Goal: Information Seeking & Learning: Learn about a topic

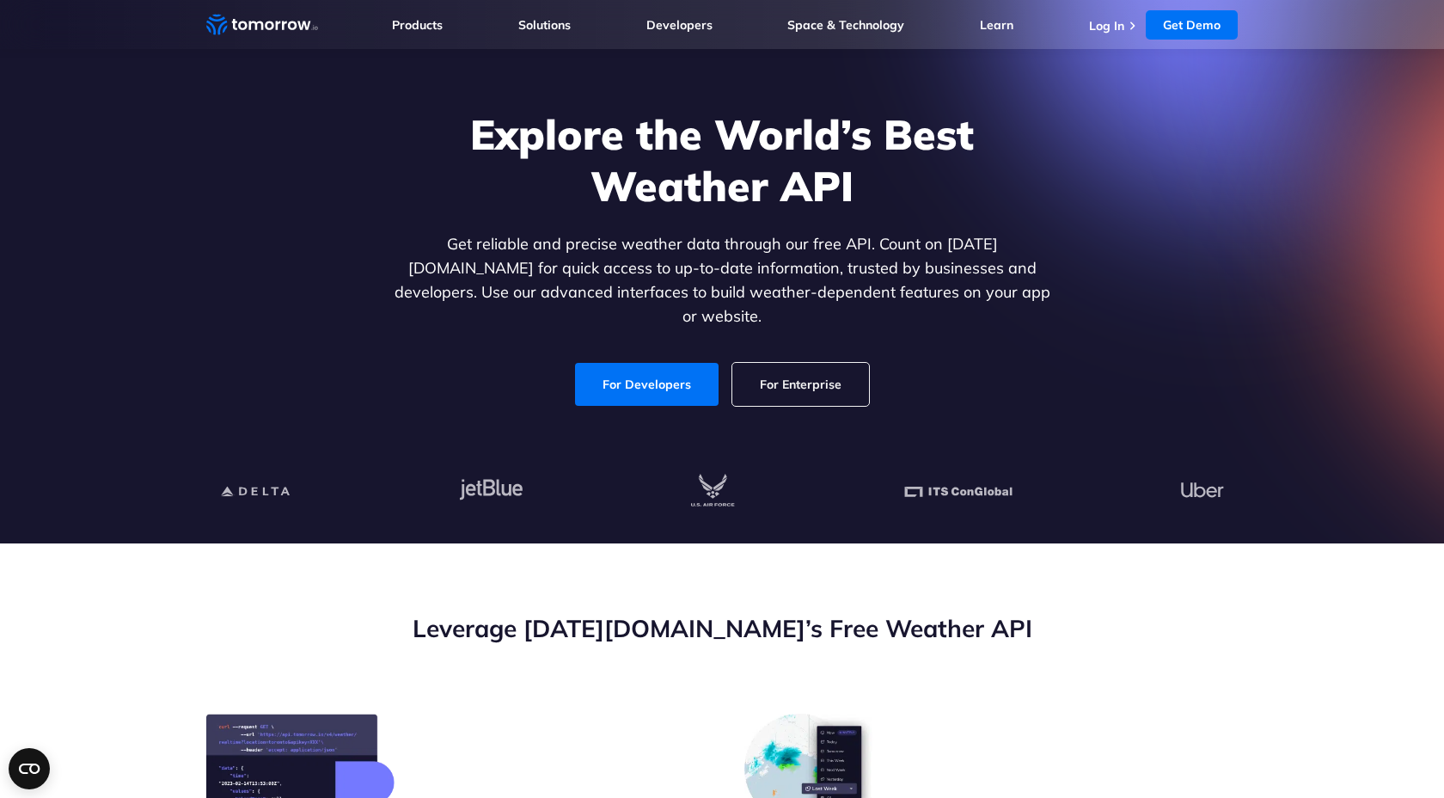
scroll to position [73, 0]
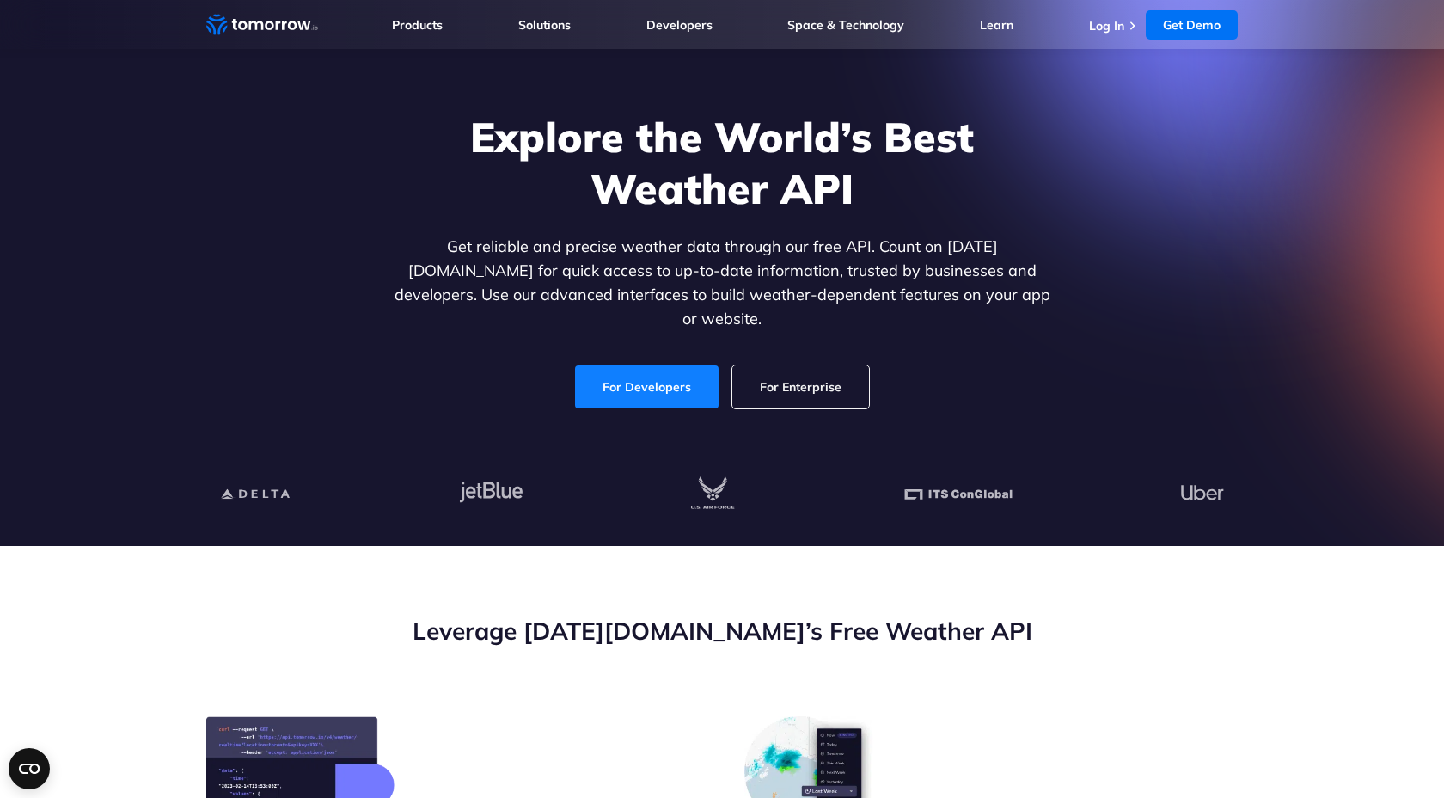
click at [614, 365] on link "For Developers" at bounding box center [647, 386] width 144 height 43
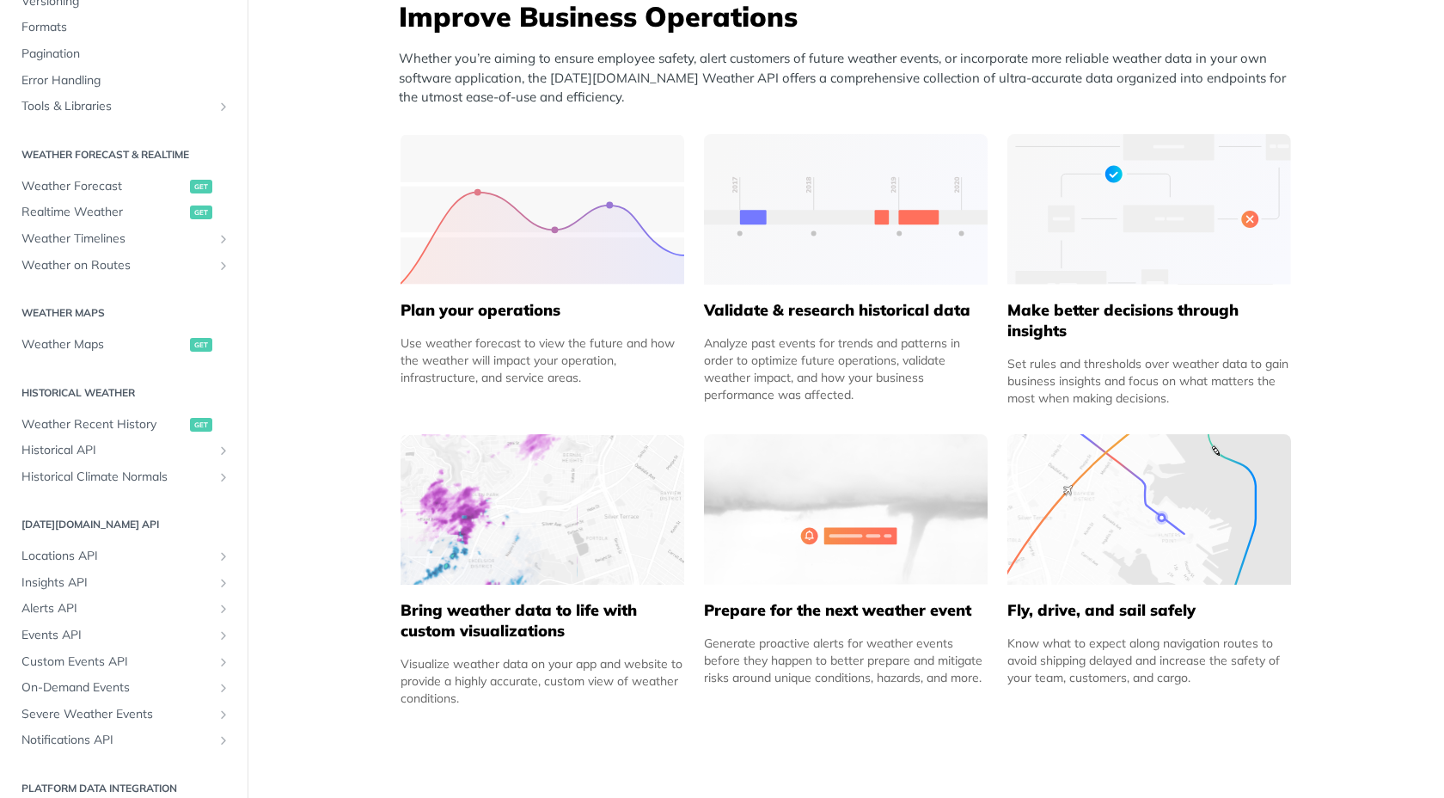
scroll to position [232, 0]
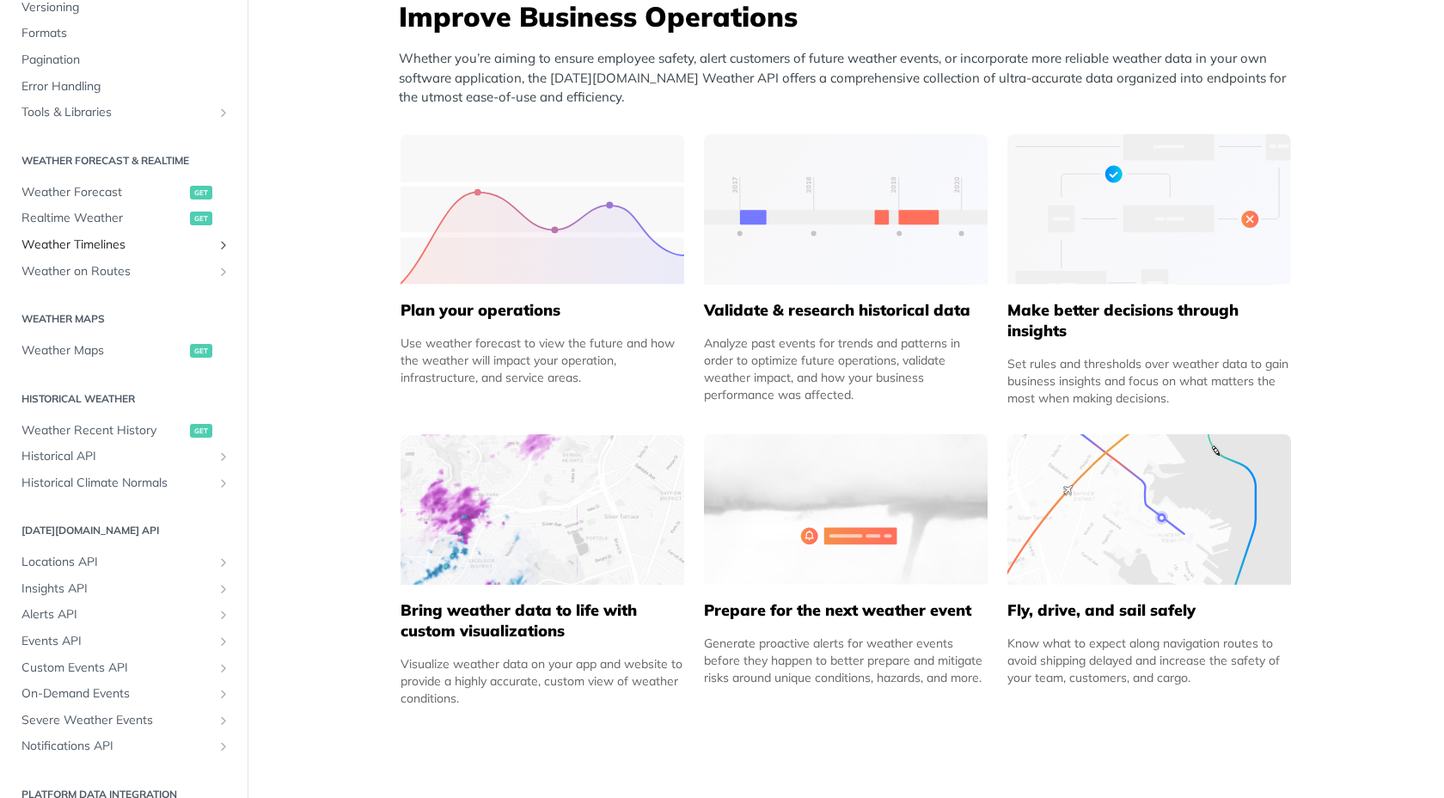
click at [112, 251] on span "Weather Timelines" at bounding box center [116, 244] width 191 height 17
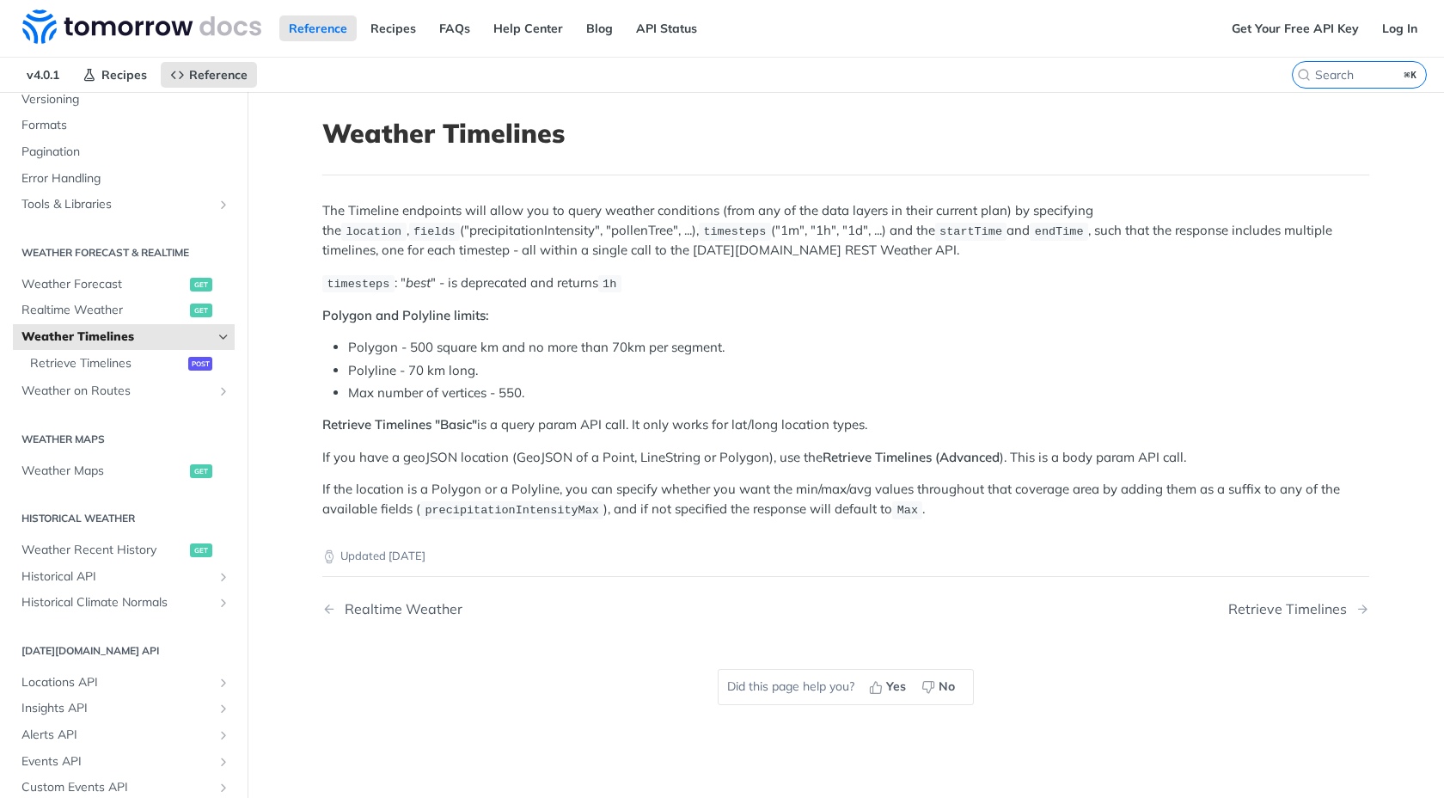
scroll to position [2, 0]
drag, startPoint x: 397, startPoint y: 228, endPoint x: 499, endPoint y: 237, distance: 102.7
click at [499, 237] on p "The Timeline endpoints will allow you to query weather conditions (from any of …" at bounding box center [845, 228] width 1047 height 58
click at [767, 310] on p "Polygon and Polyline limits:" at bounding box center [845, 314] width 1047 height 20
click at [102, 464] on span "Weather Maps" at bounding box center [103, 469] width 164 height 17
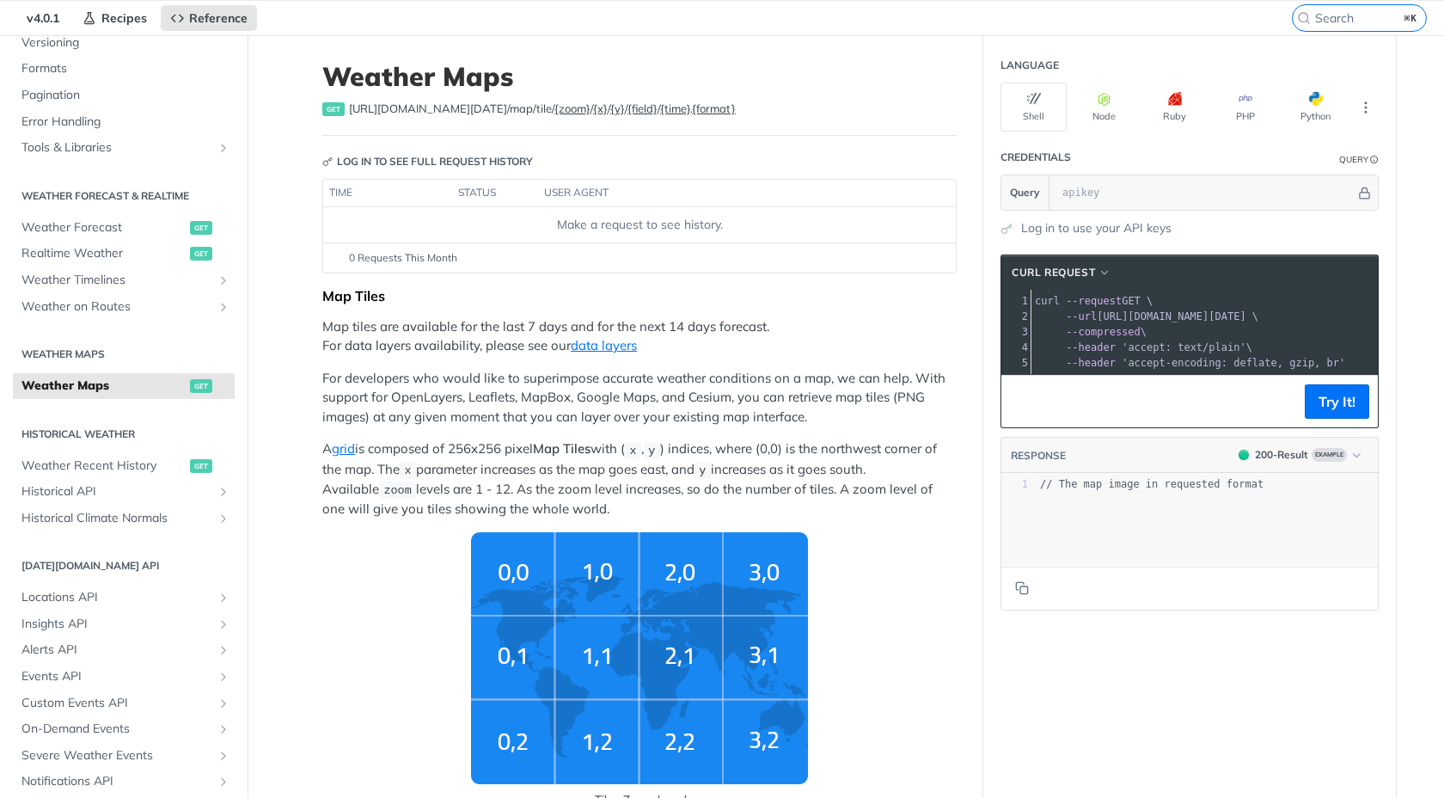
scroll to position [58, 0]
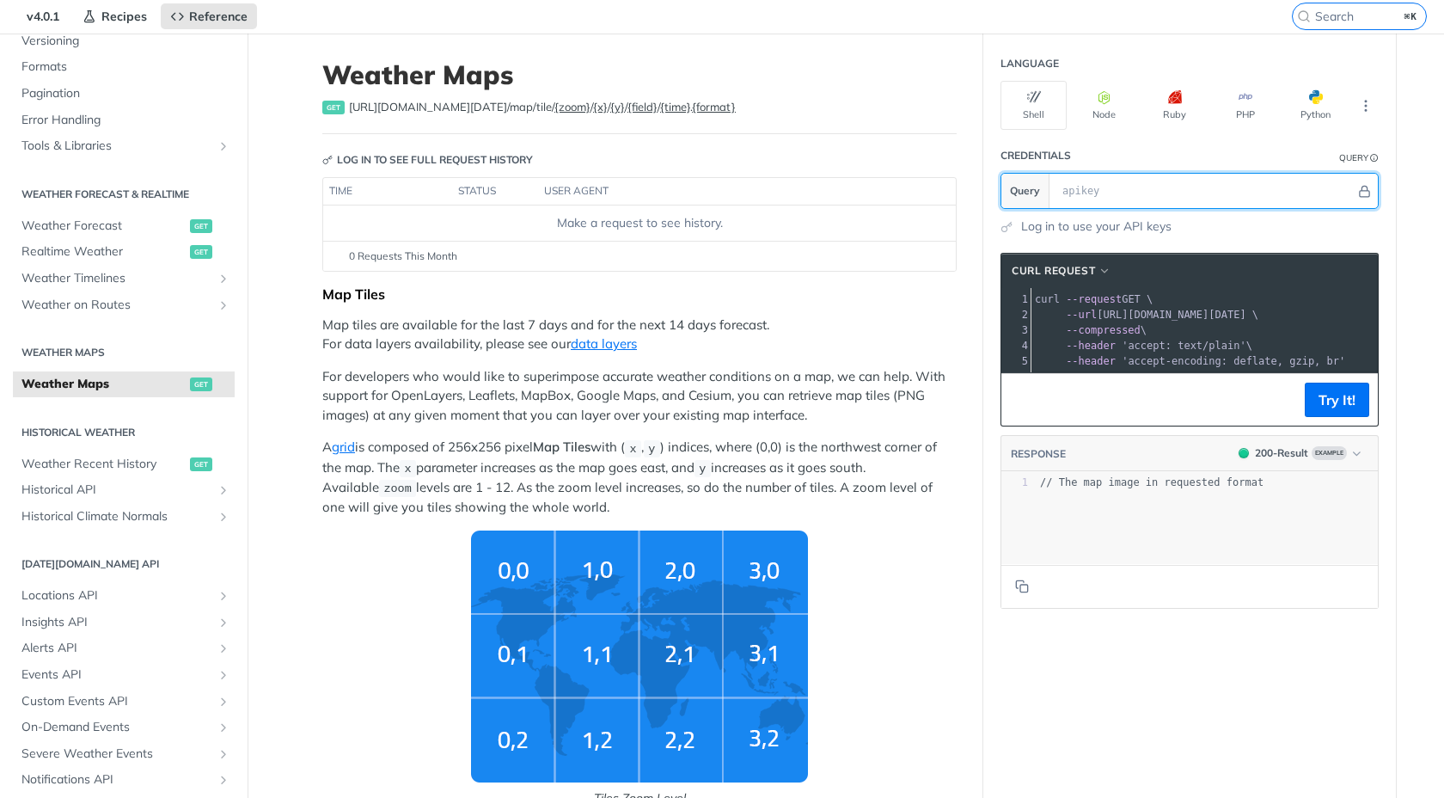
click at [1108, 192] on input "text" at bounding box center [1205, 191] width 302 height 34
click at [1081, 333] on span "--compressed" at bounding box center [1103, 330] width 75 height 12
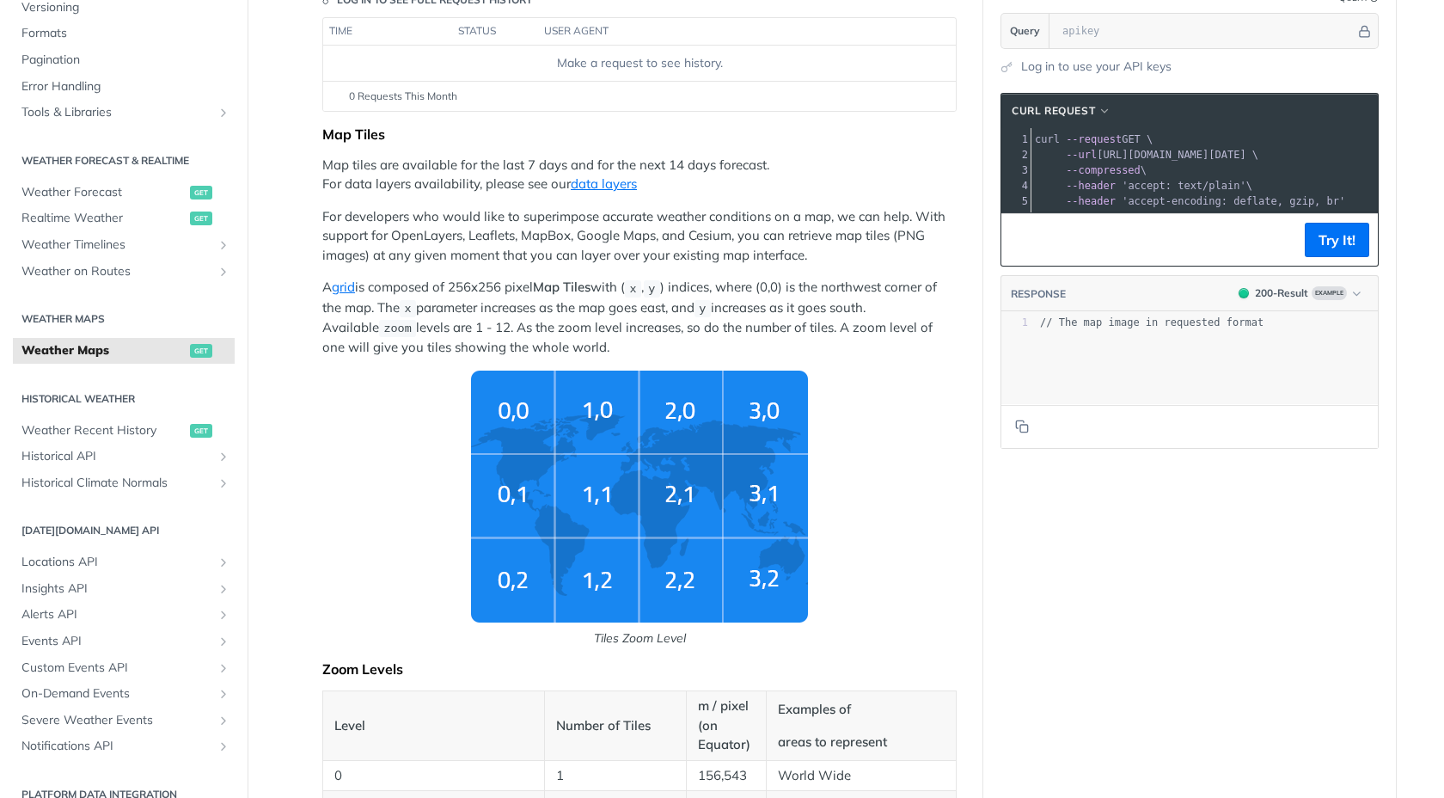
scroll to position [210, 0]
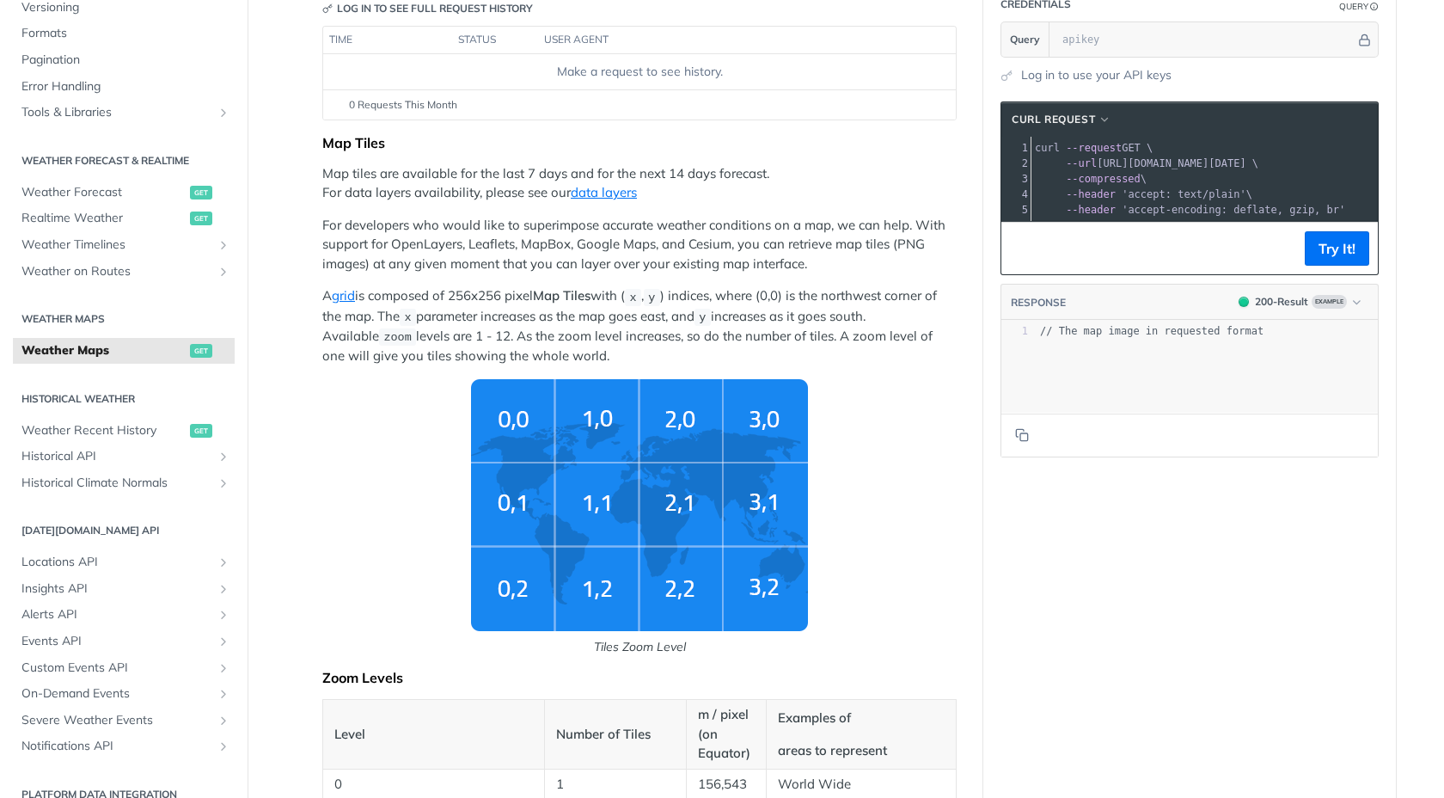
click at [588, 568] on img "Tiles Zoom Level" at bounding box center [639, 505] width 337 height 252
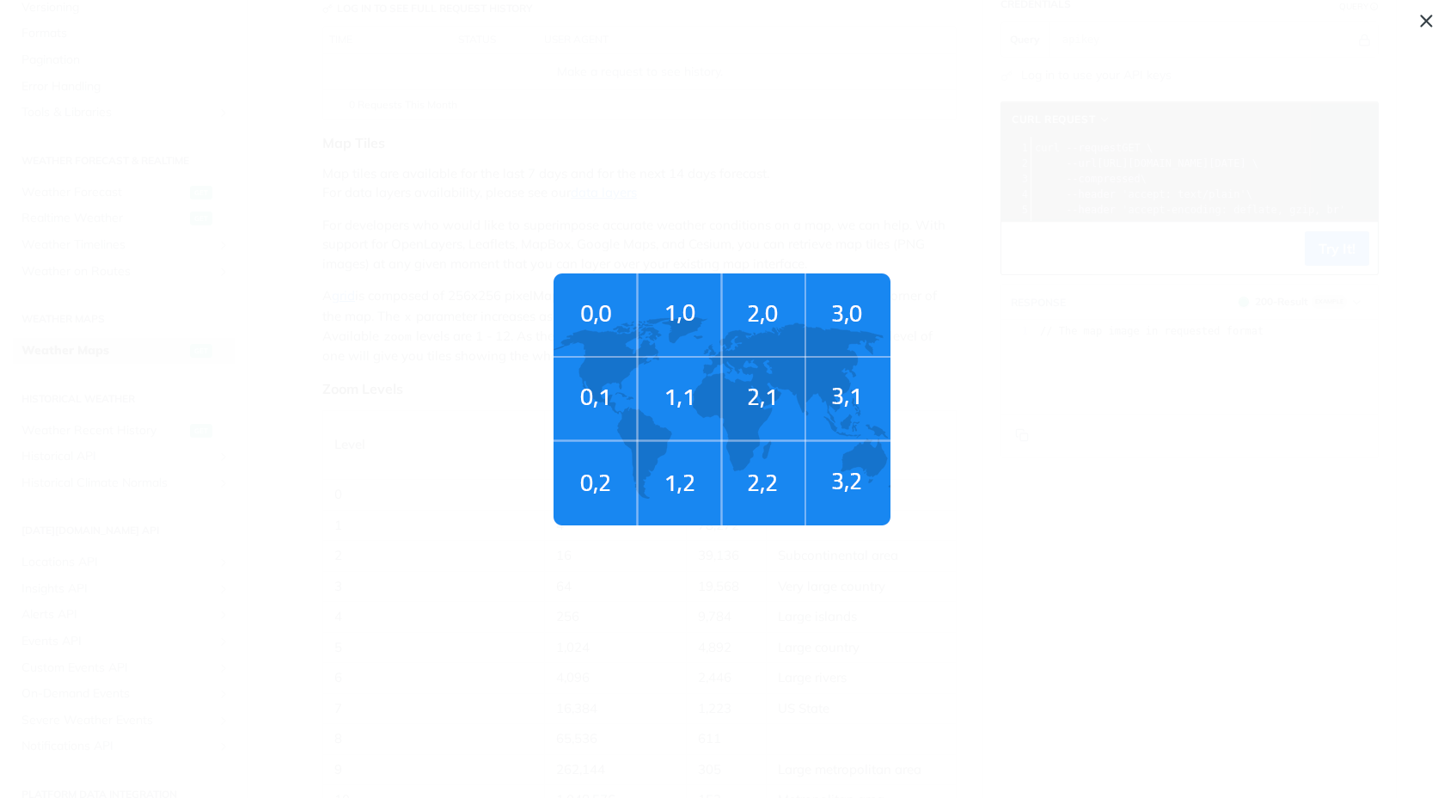
click at [612, 478] on img "Tiles Zoom Level" at bounding box center [722, 399] width 337 height 252
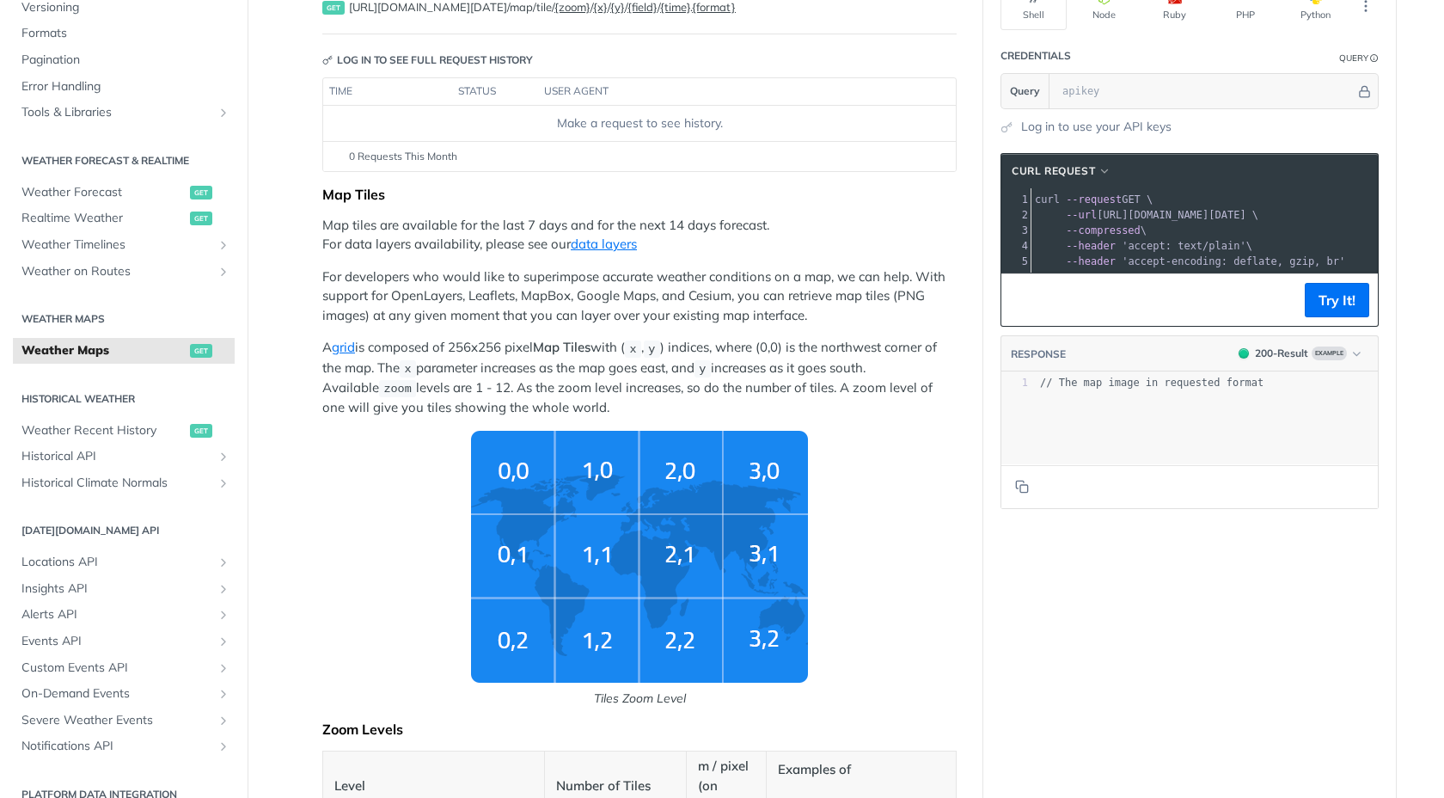
scroll to position [160, 0]
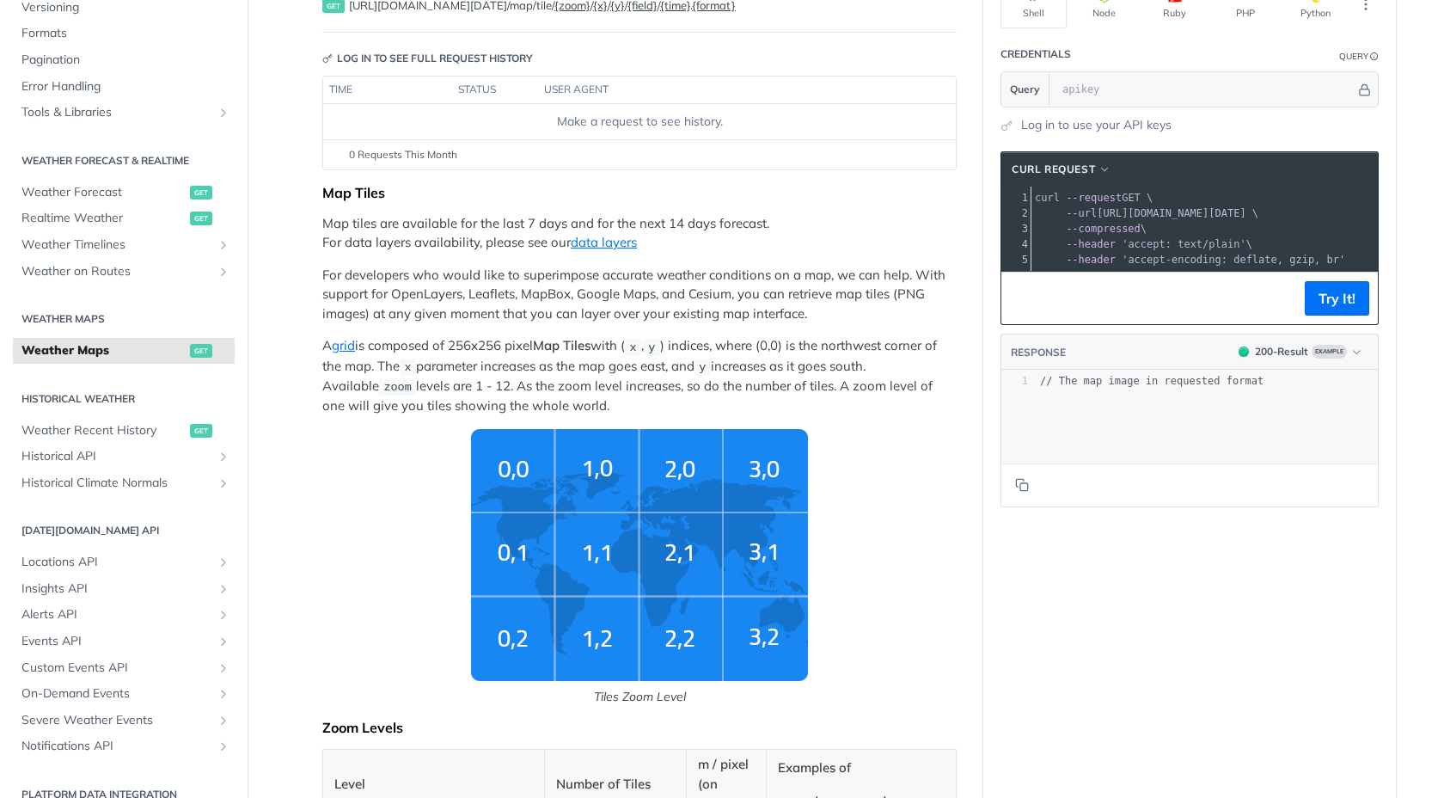
click at [1149, 235] on pre "--compressed \" at bounding box center [1299, 228] width 534 height 15
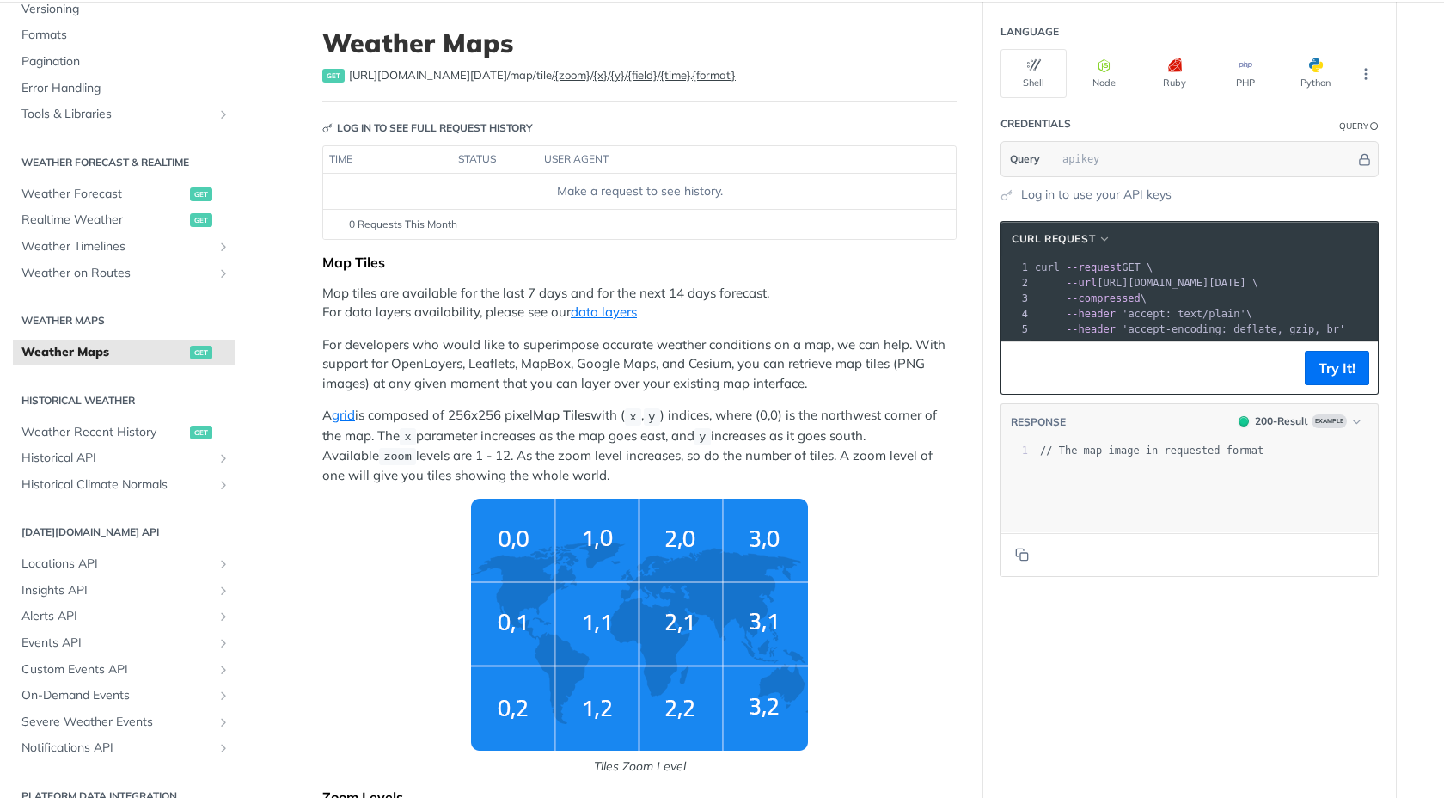
scroll to position [89, 0]
click at [1310, 367] on button "Try It!" at bounding box center [1337, 369] width 64 height 34
click at [1173, 286] on span "--url https://api.tomorrow.io/v4/map/tile/5/2/3/precipitationIntensity/now.png \" at bounding box center [1147, 284] width 224 height 12
click at [1093, 75] on button "Node" at bounding box center [1104, 74] width 66 height 49
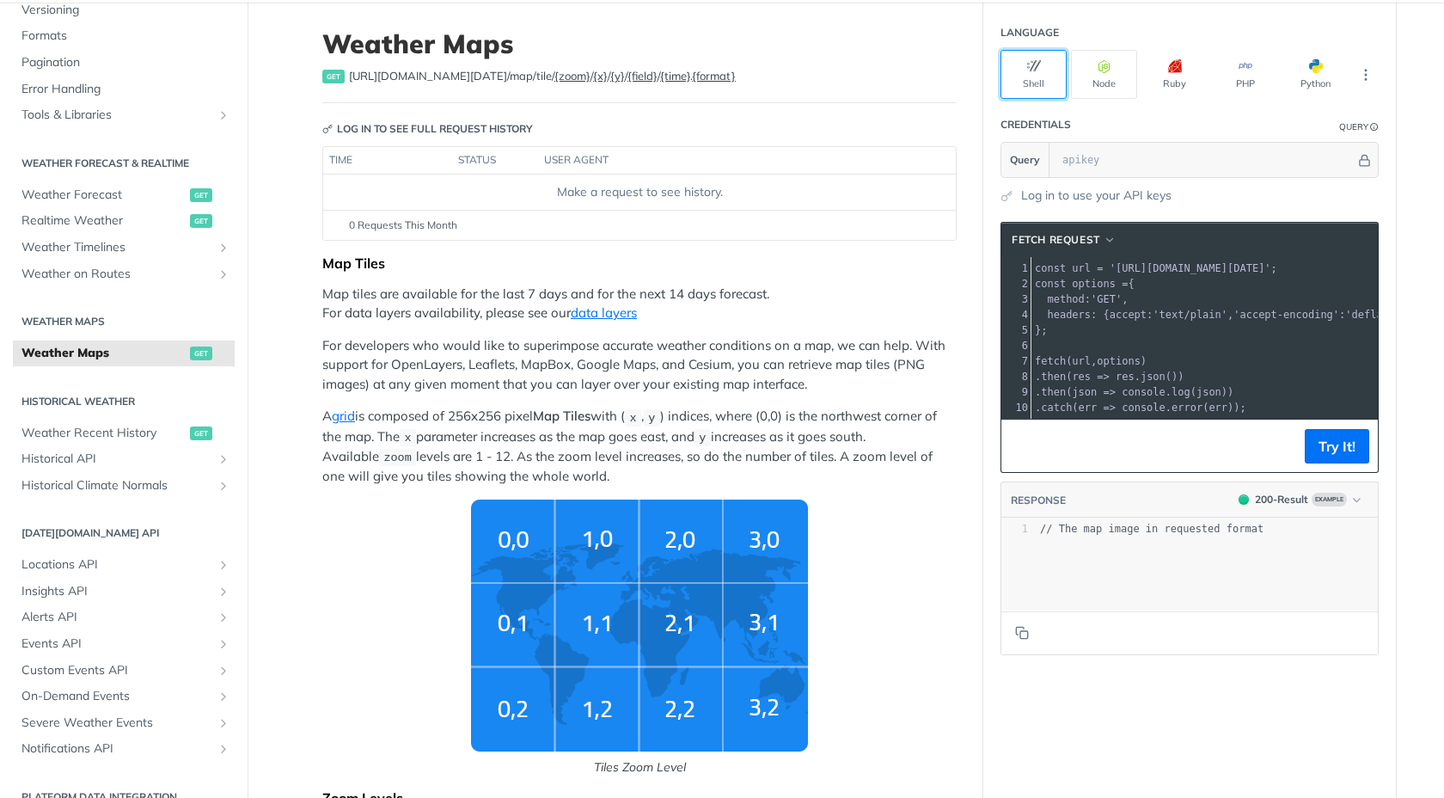
click at [1032, 78] on button "Shell" at bounding box center [1034, 74] width 66 height 49
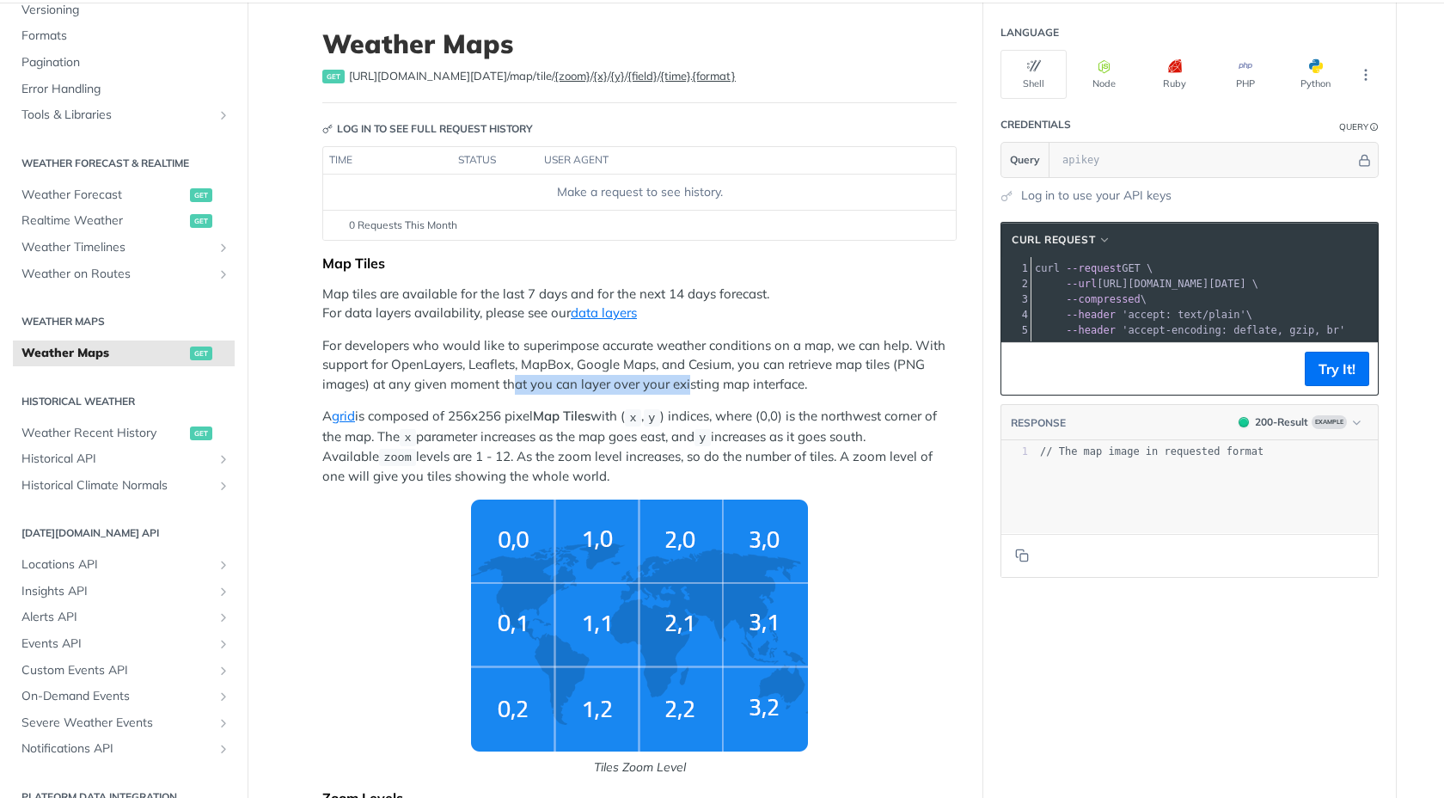
drag, startPoint x: 511, startPoint y: 377, endPoint x: 689, endPoint y: 377, distance: 177.1
click at [689, 377] on p "For developers who would like to superimpose accurate weather conditions on a m…" at bounding box center [639, 365] width 634 height 58
click at [749, 391] on p "For developers who would like to superimpose accurate weather conditions on a m…" at bounding box center [639, 365] width 634 height 58
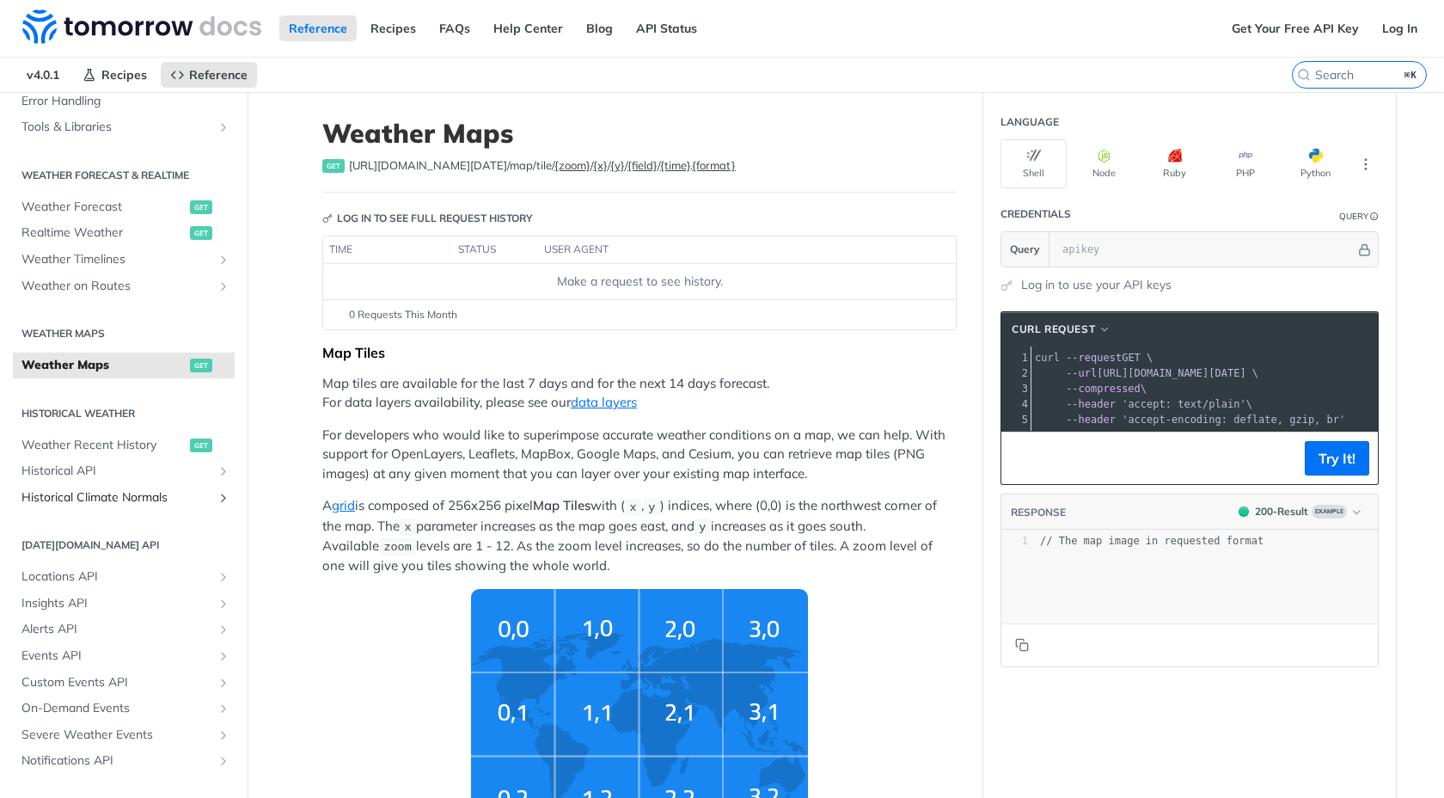
scroll to position [324, 0]
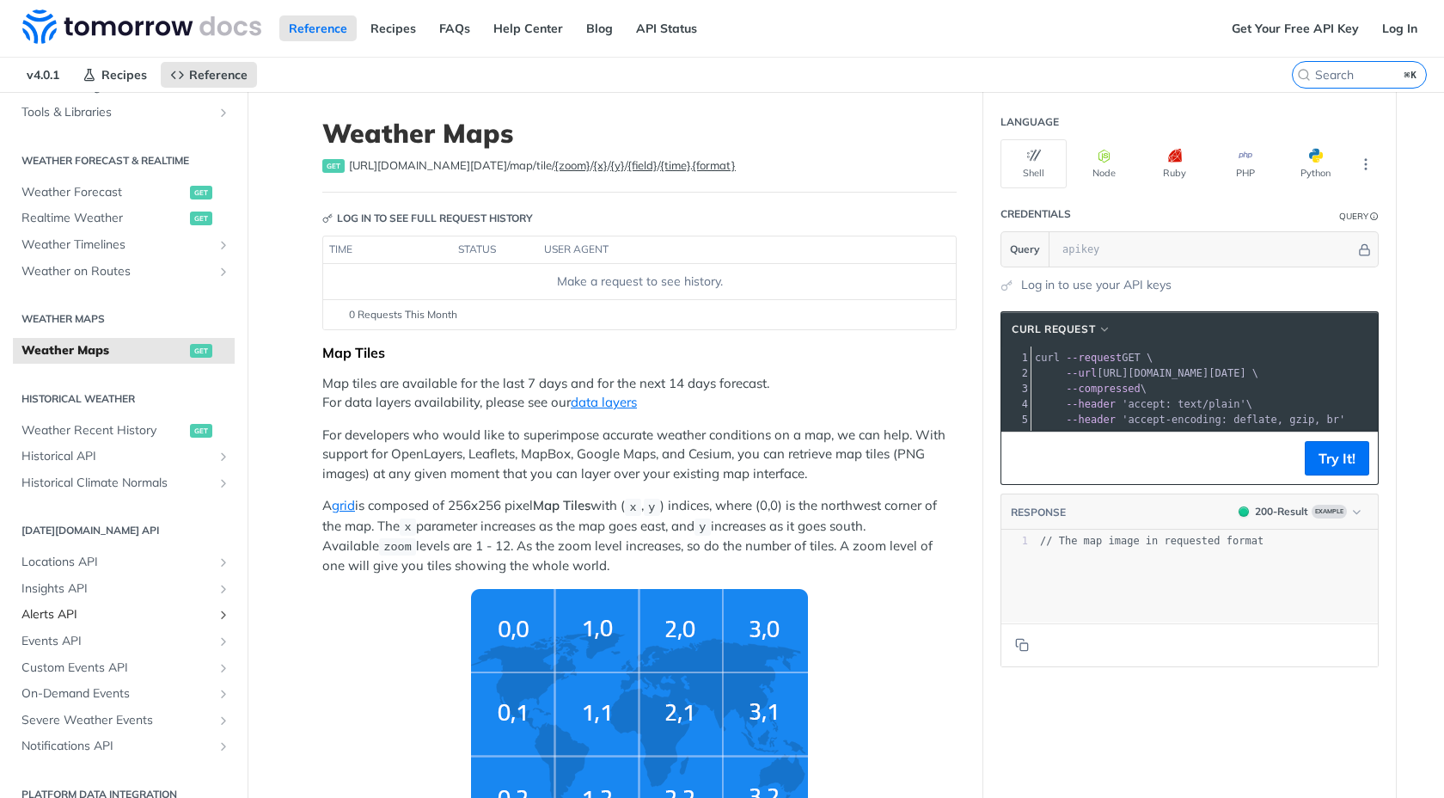
click at [72, 609] on span "Alerts API" at bounding box center [116, 614] width 191 height 17
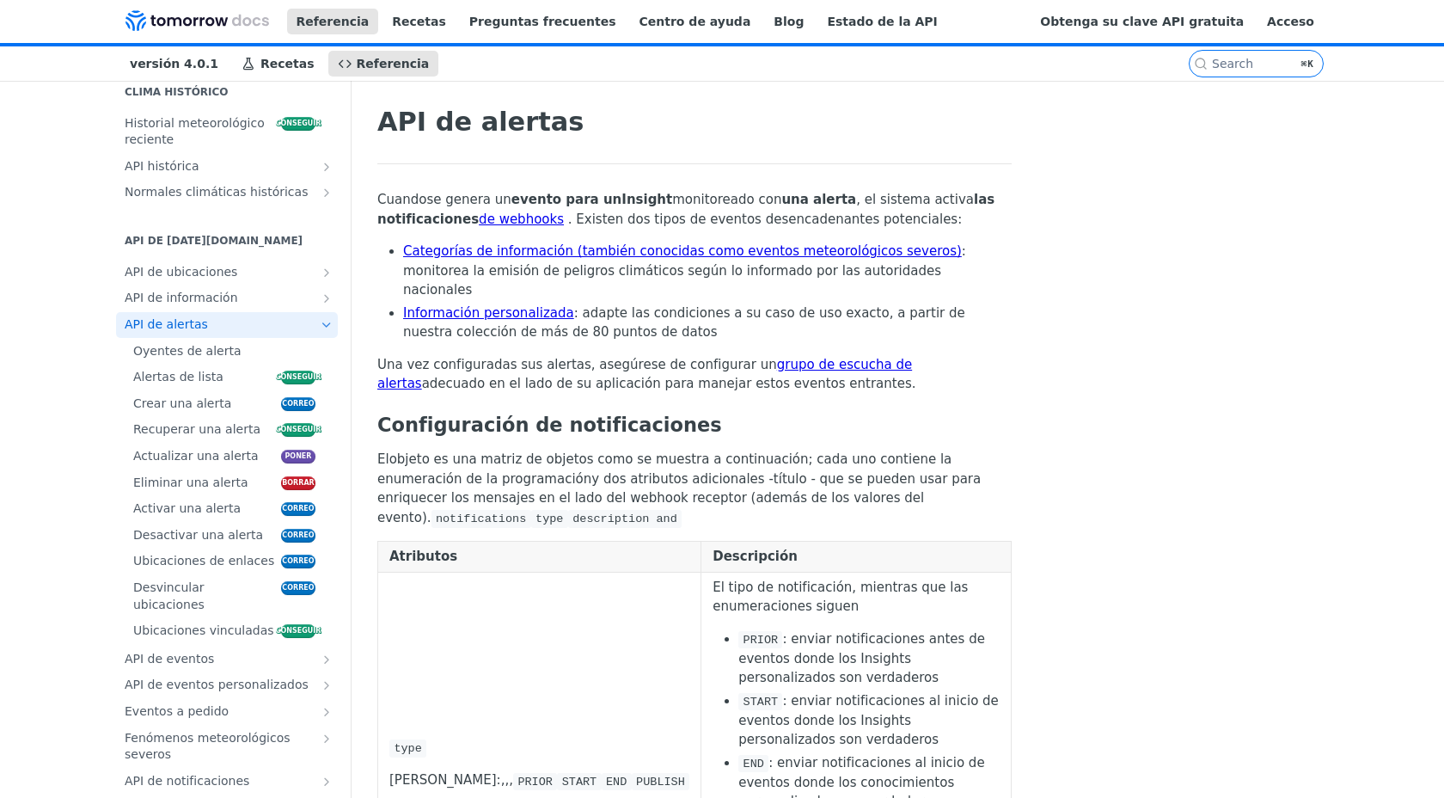
scroll to position [651, 0]
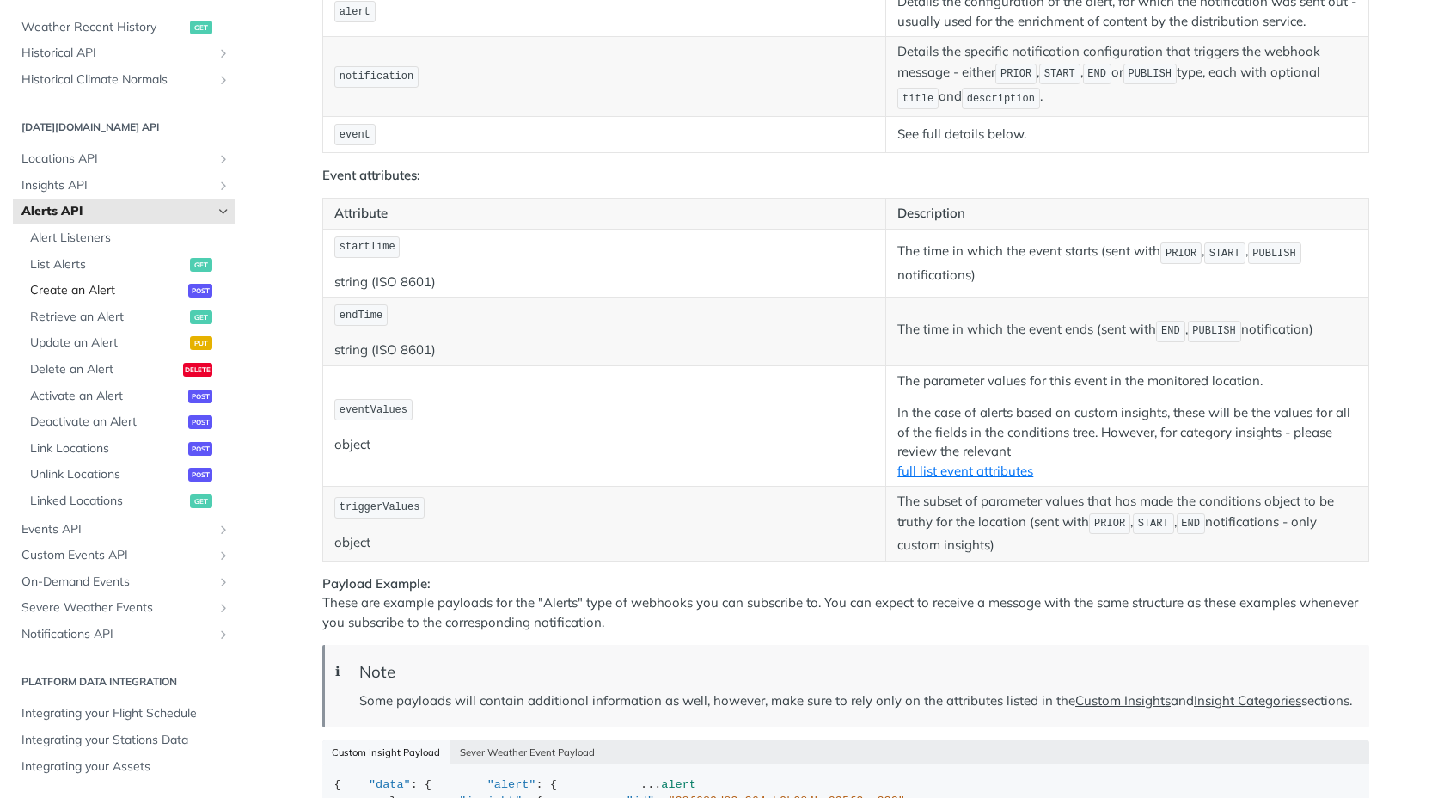
scroll to position [1938, 0]
click at [142, 609] on span "Severe Weather Events" at bounding box center [116, 607] width 191 height 17
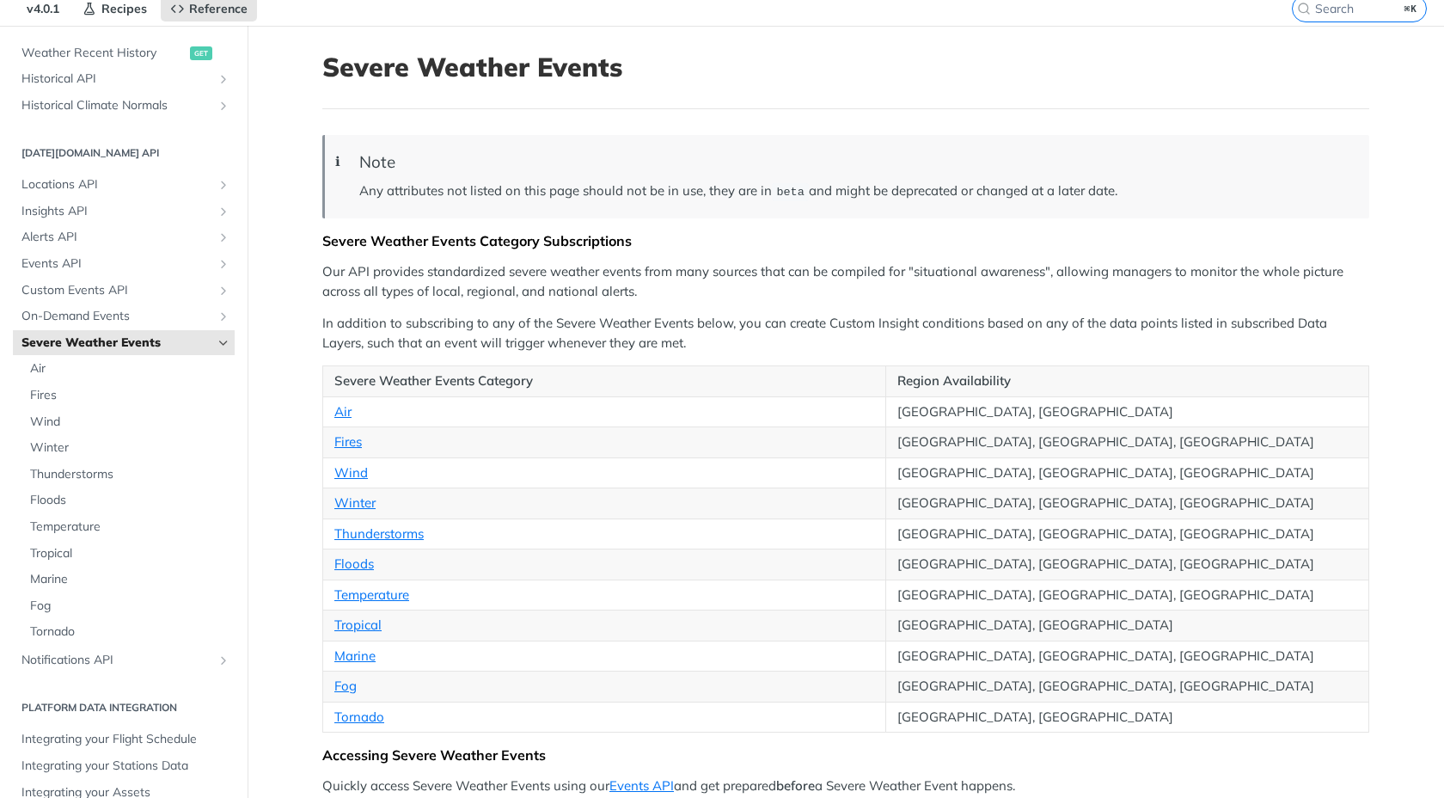
scroll to position [67, 0]
click at [98, 237] on span "Alerts API" at bounding box center [116, 236] width 191 height 17
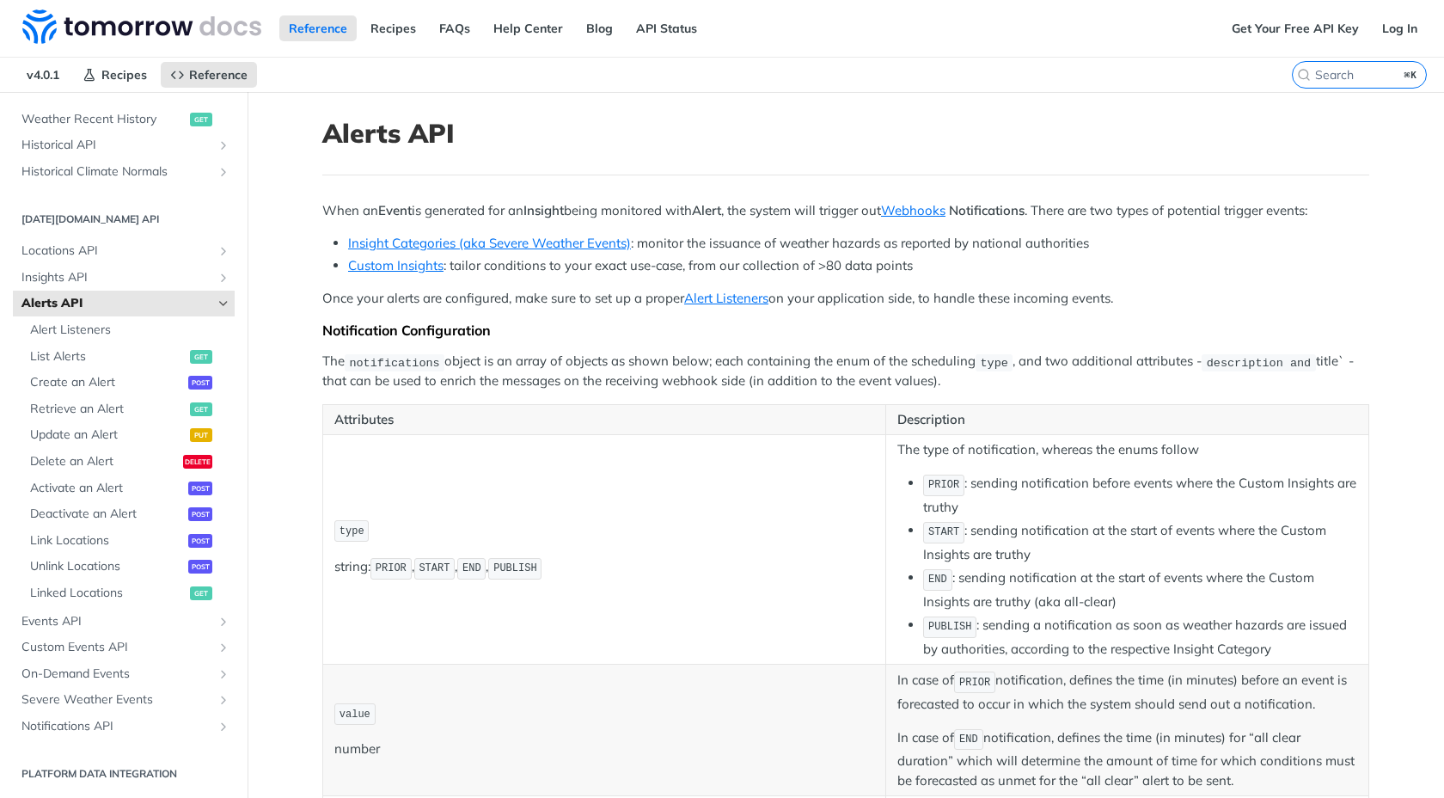
click at [556, 136] on h1 "Alerts API" at bounding box center [845, 133] width 1047 height 31
click at [392, 56] on div "Reference Recipes FAQs Help Center Blog API Status" at bounding box center [611, 28] width 1222 height 57
